Goal: Information Seeking & Learning: Check status

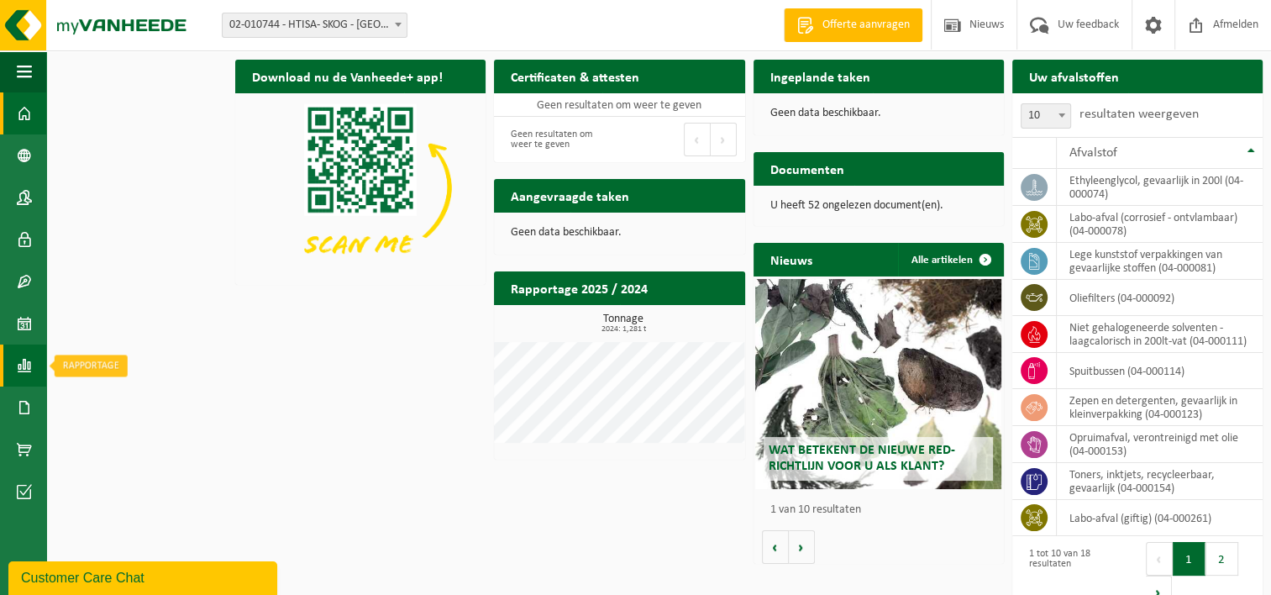
click at [24, 364] on span at bounding box center [24, 365] width 15 height 42
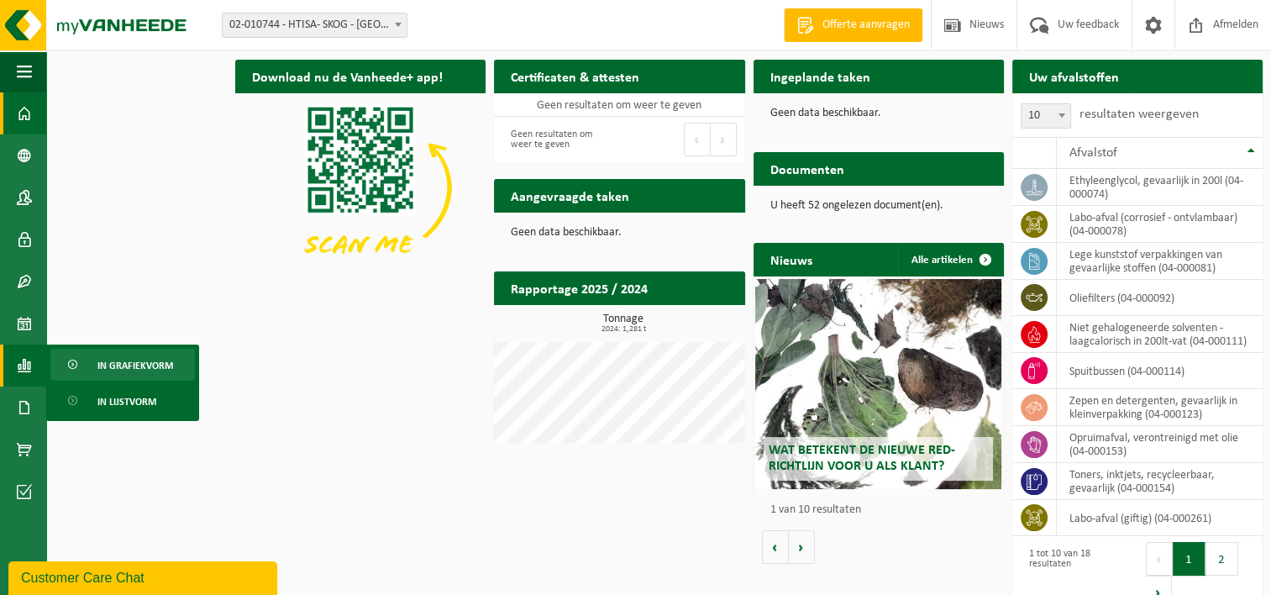
click at [118, 362] on span "In grafiekvorm" at bounding box center [135, 366] width 76 height 32
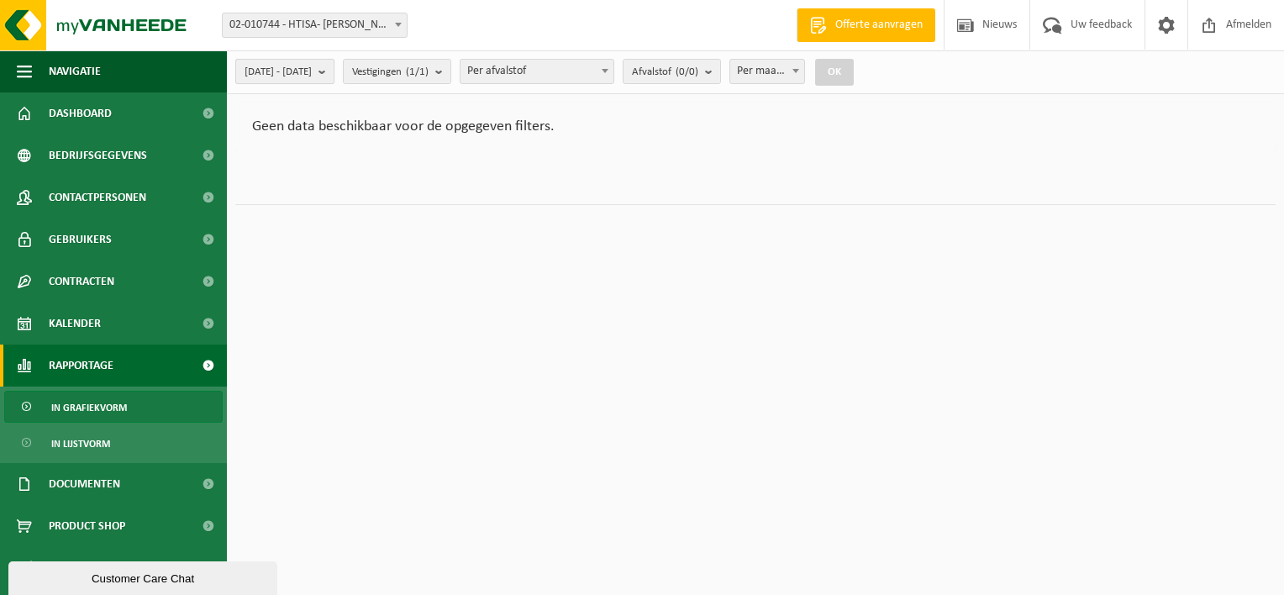
click at [312, 74] on span "2025-05-01 - 2025-10-02" at bounding box center [278, 72] width 67 height 25
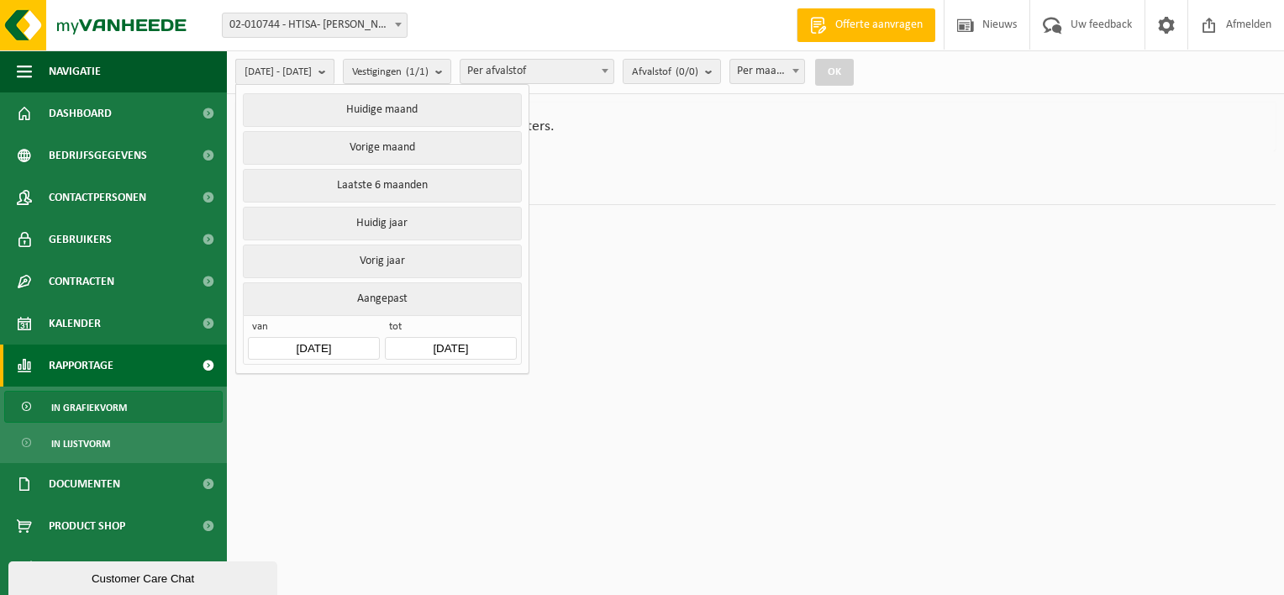
click at [312, 74] on span "2025-05-01 - 2025-10-02" at bounding box center [278, 72] width 67 height 25
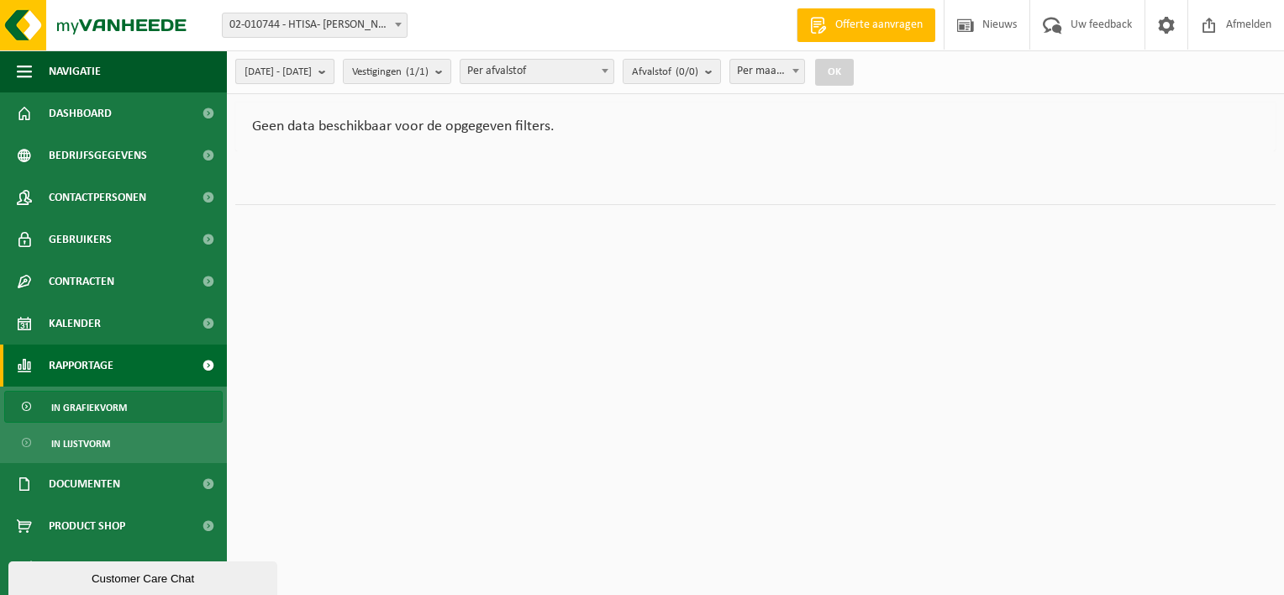
click at [312, 74] on span "2025-05-01 - 2025-10-02" at bounding box center [278, 72] width 67 height 25
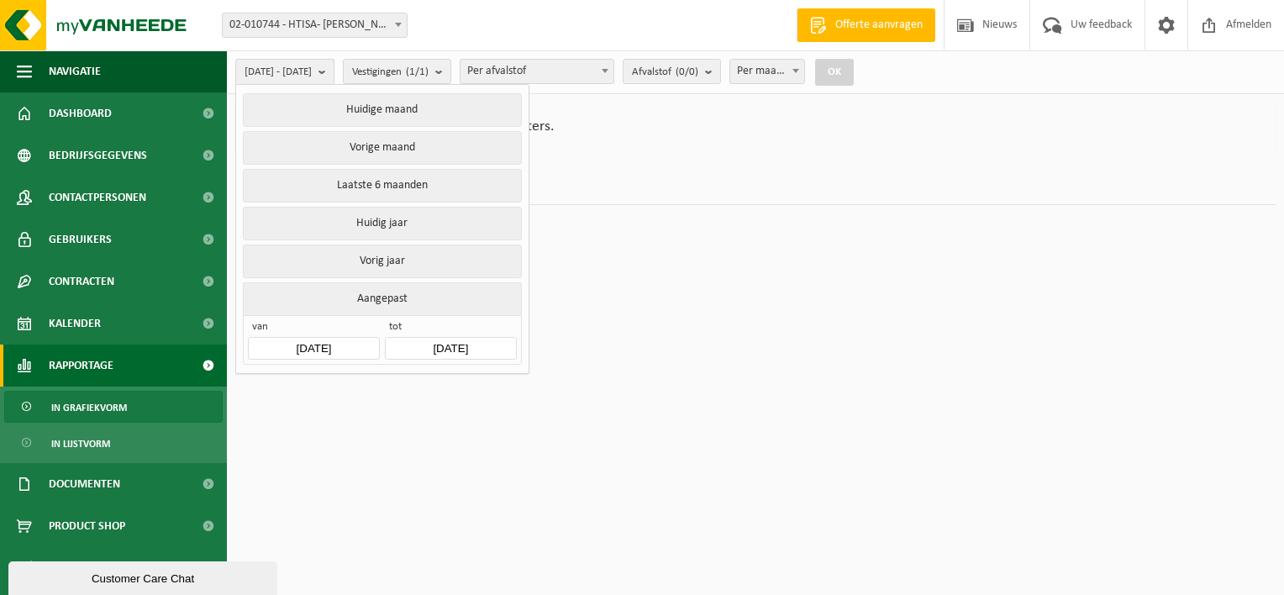
click at [312, 74] on span "2025-05-01 - 2025-10-02" at bounding box center [278, 72] width 67 height 25
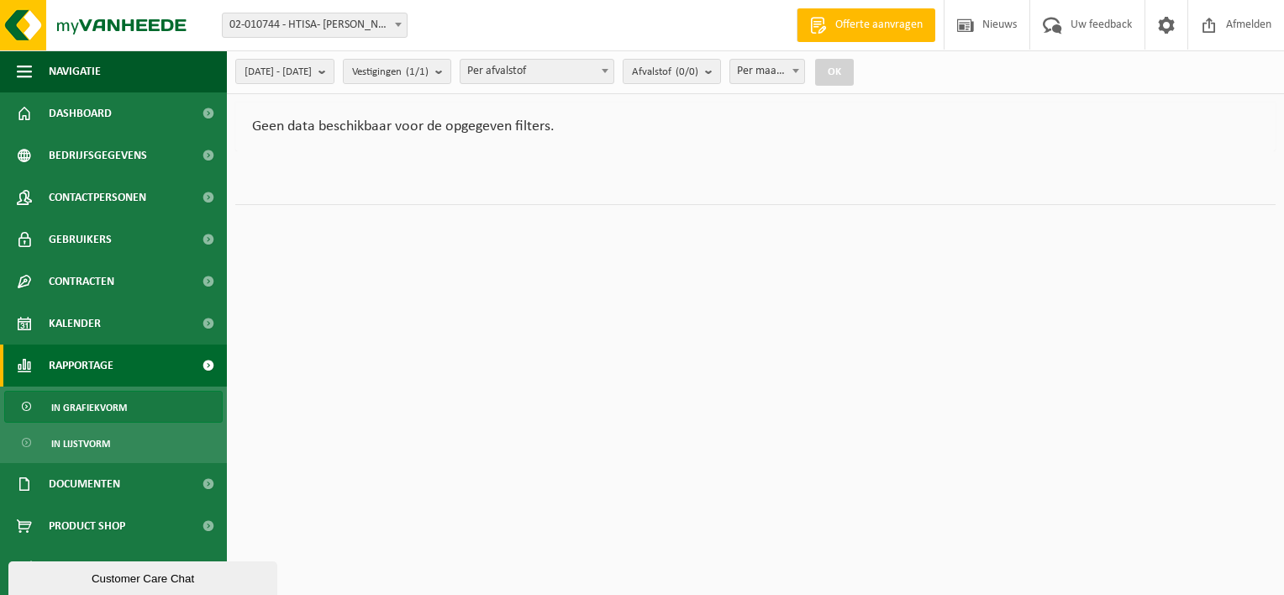
click at [91, 408] on span "In grafiekvorm" at bounding box center [89, 408] width 76 height 32
click at [87, 71] on span "Navigatie" at bounding box center [75, 71] width 52 height 42
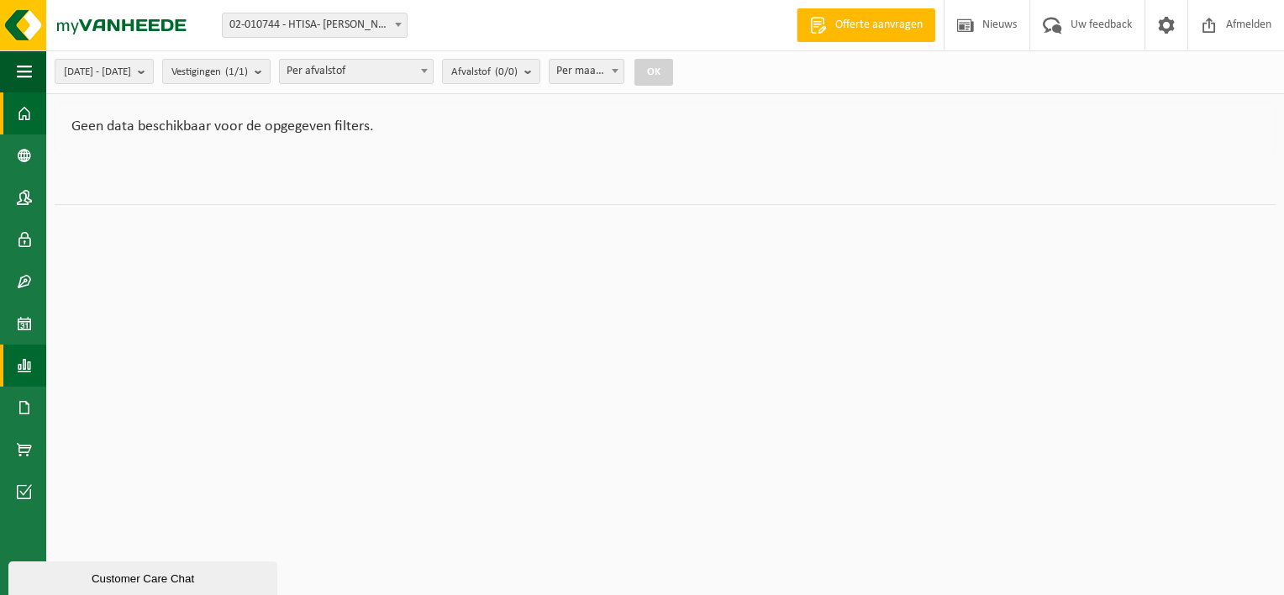
click at [29, 106] on span at bounding box center [24, 113] width 15 height 42
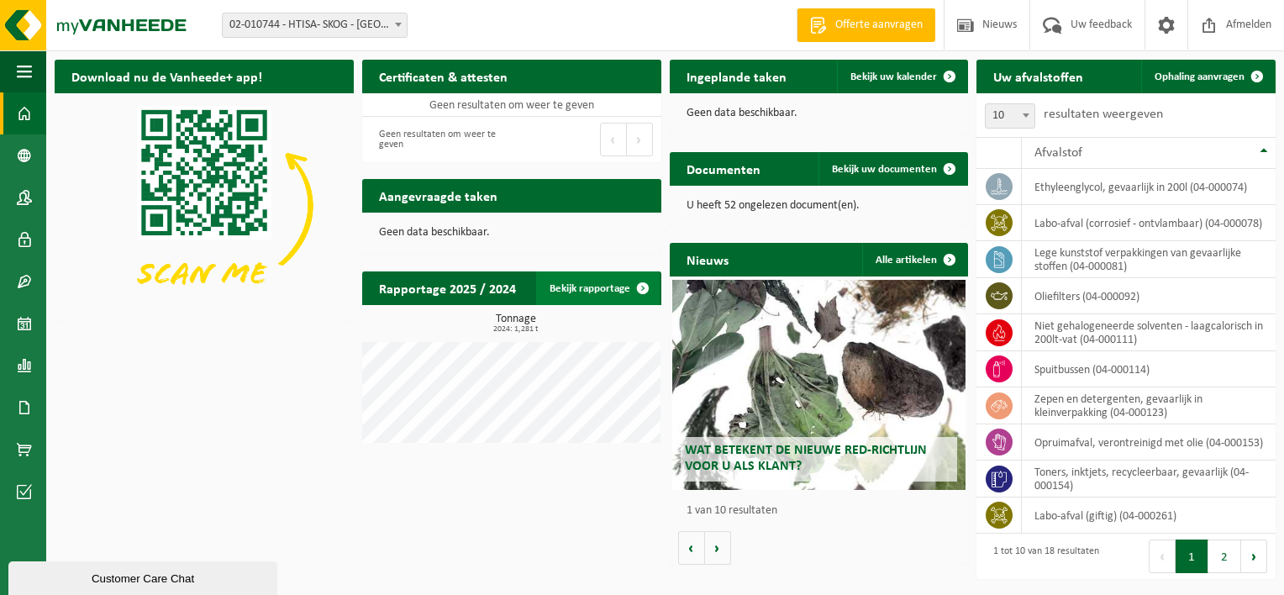
click at [580, 292] on link "Bekijk rapportage" at bounding box center [598, 288] width 124 height 34
